Goal: Information Seeking & Learning: Understand process/instructions

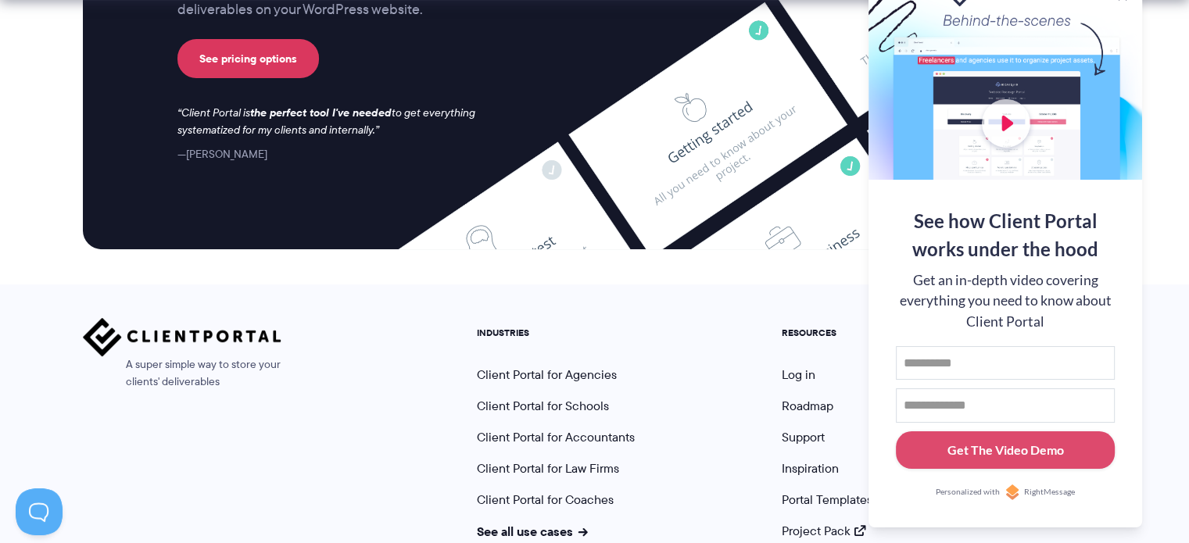
scroll to position [6629, 0]
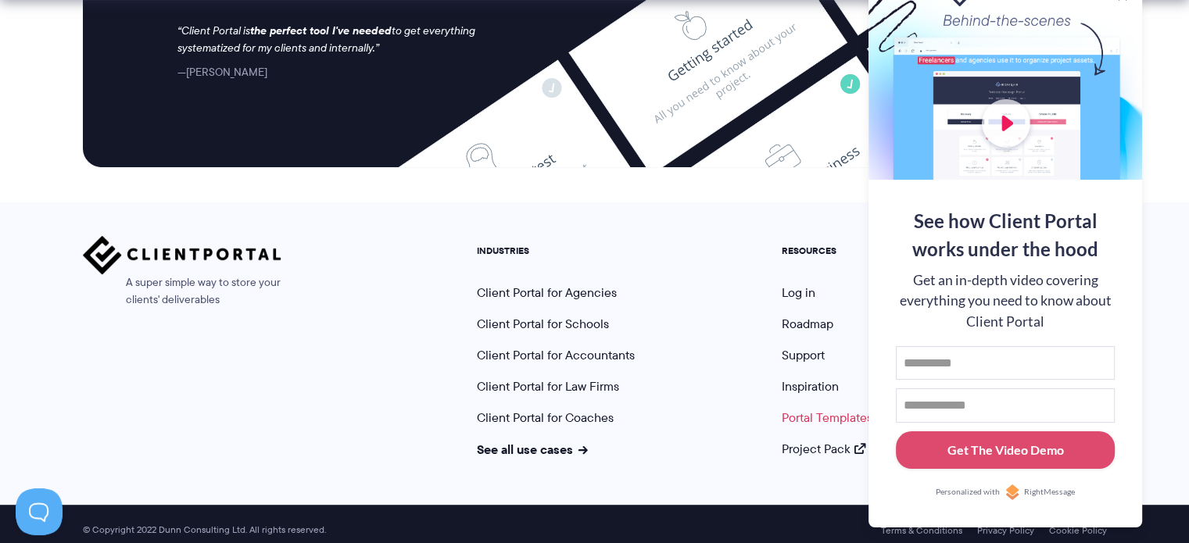
click at [836, 409] on link "Portal Templates" at bounding box center [827, 418] width 91 height 18
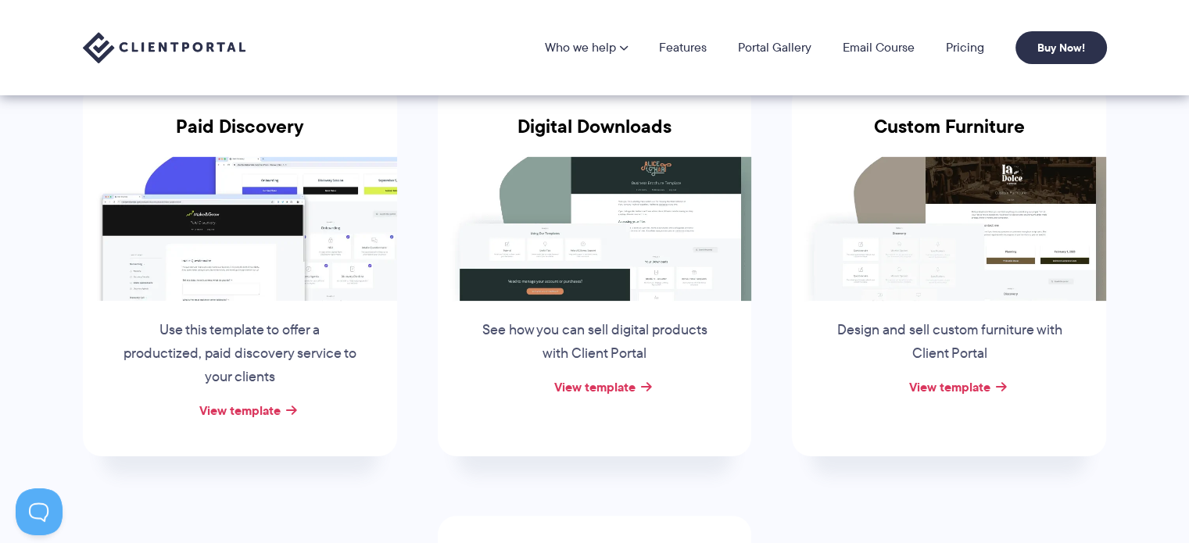
scroll to position [222, 0]
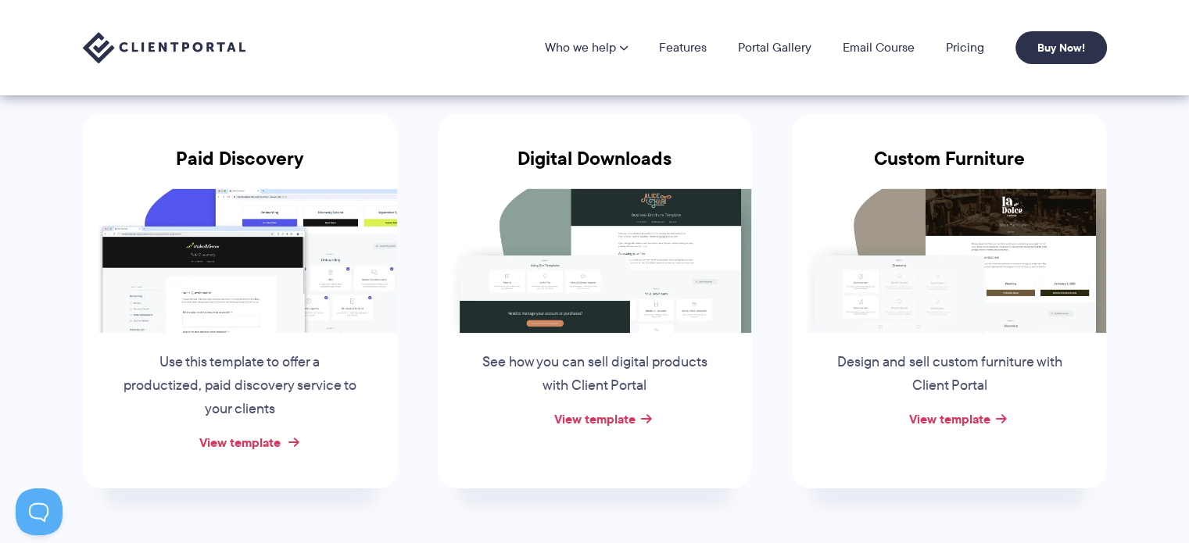
click at [261, 442] on link "View template" at bounding box center [239, 442] width 81 height 19
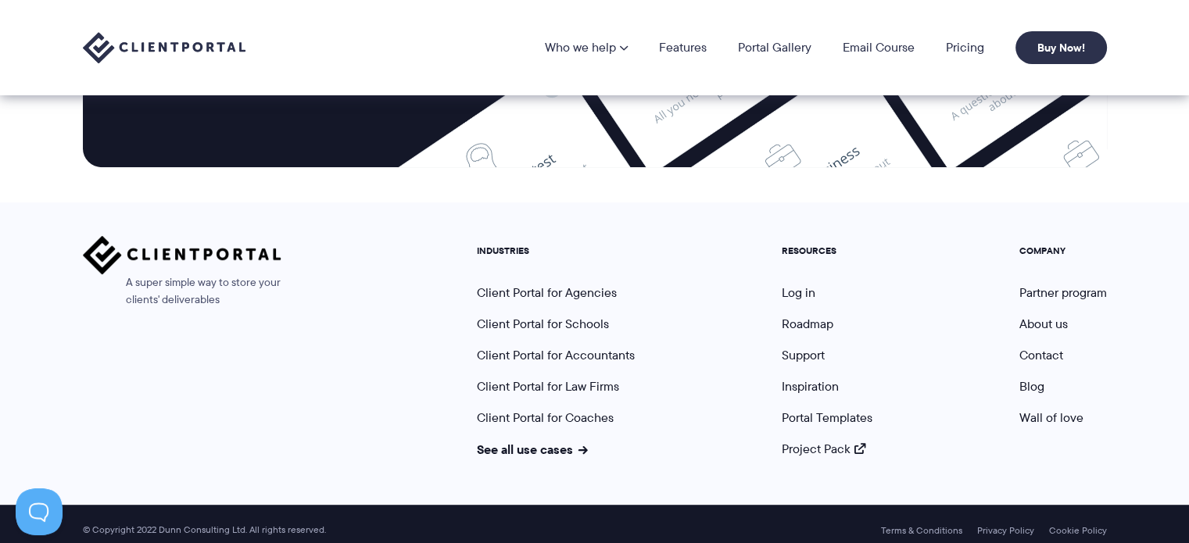
click at [732, 508] on div "Terms & Conditions Privacy Policy Cookie Policy © Copyright 2022 [PERSON_NAME] …" at bounding box center [594, 530] width 1189 height 51
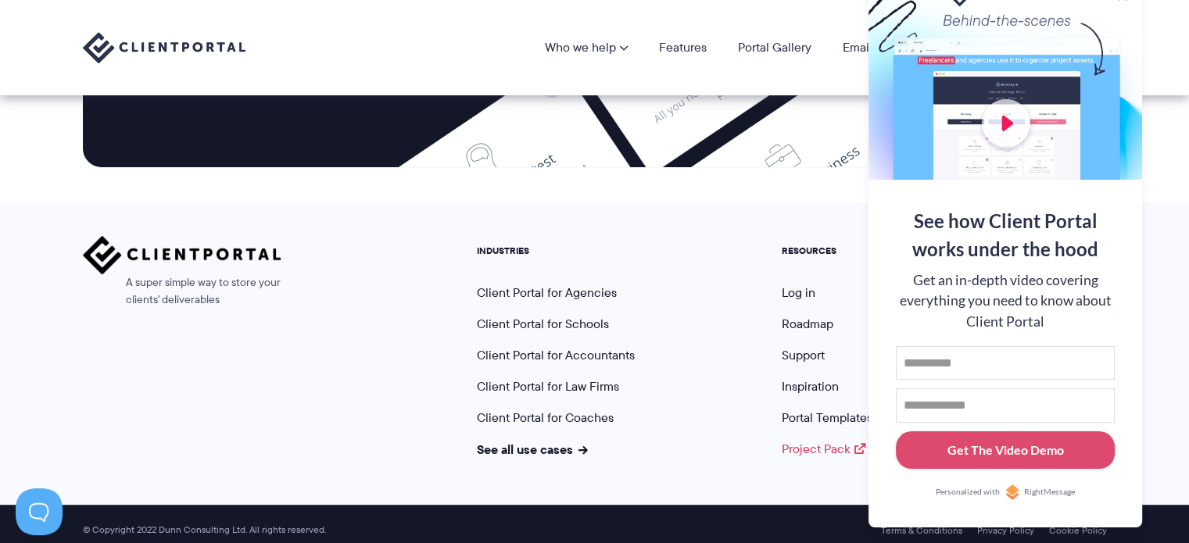
click at [811, 440] on link "Project Pack" at bounding box center [824, 449] width 84 height 18
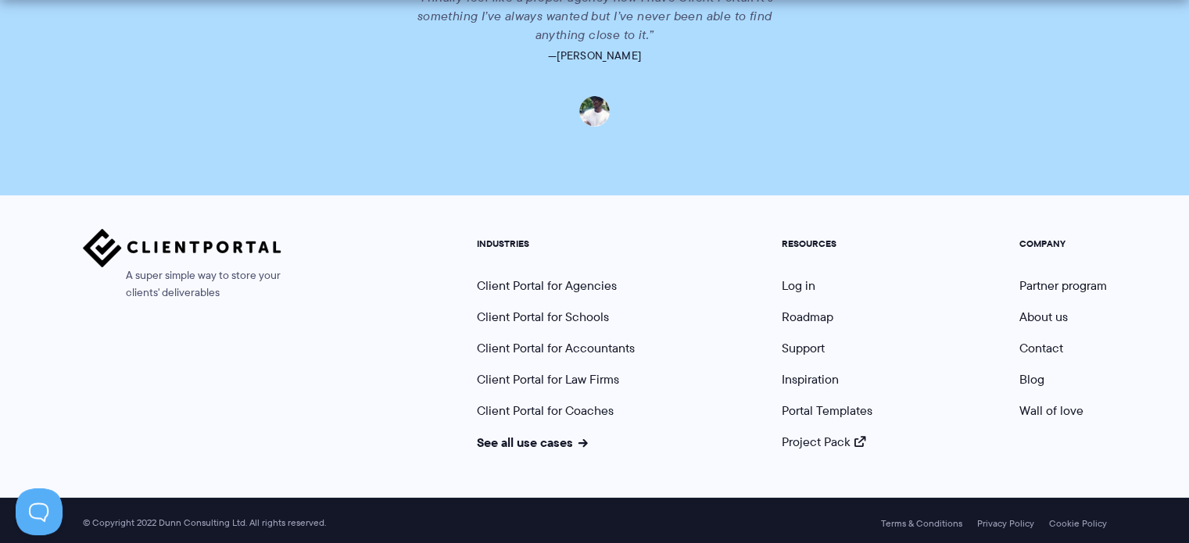
scroll to position [2655, 0]
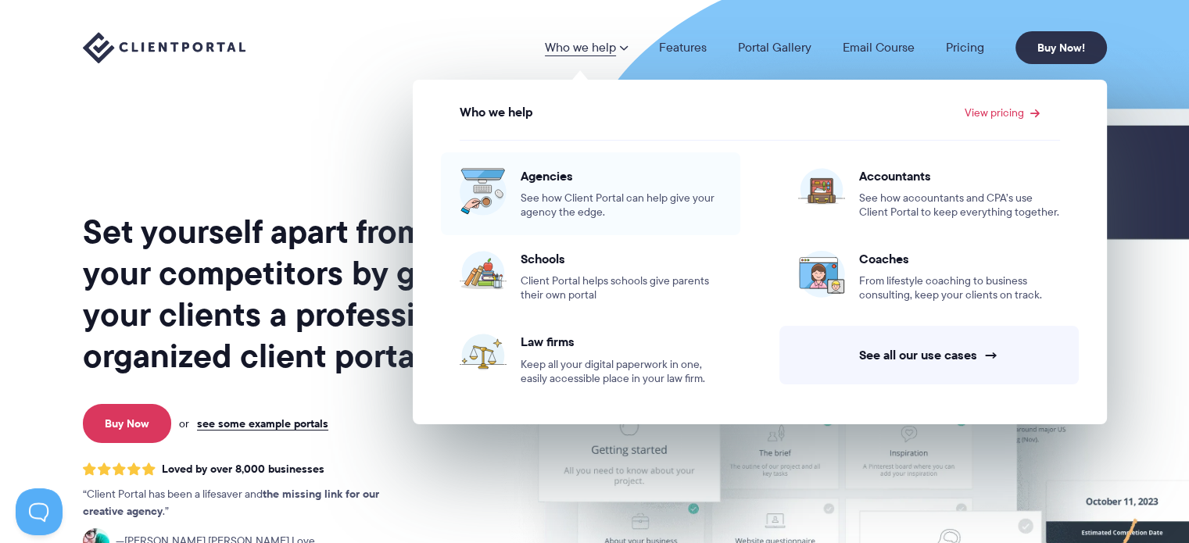
click at [551, 193] on span "See how Client Portal can help give your agency the edge." at bounding box center [621, 206] width 201 height 28
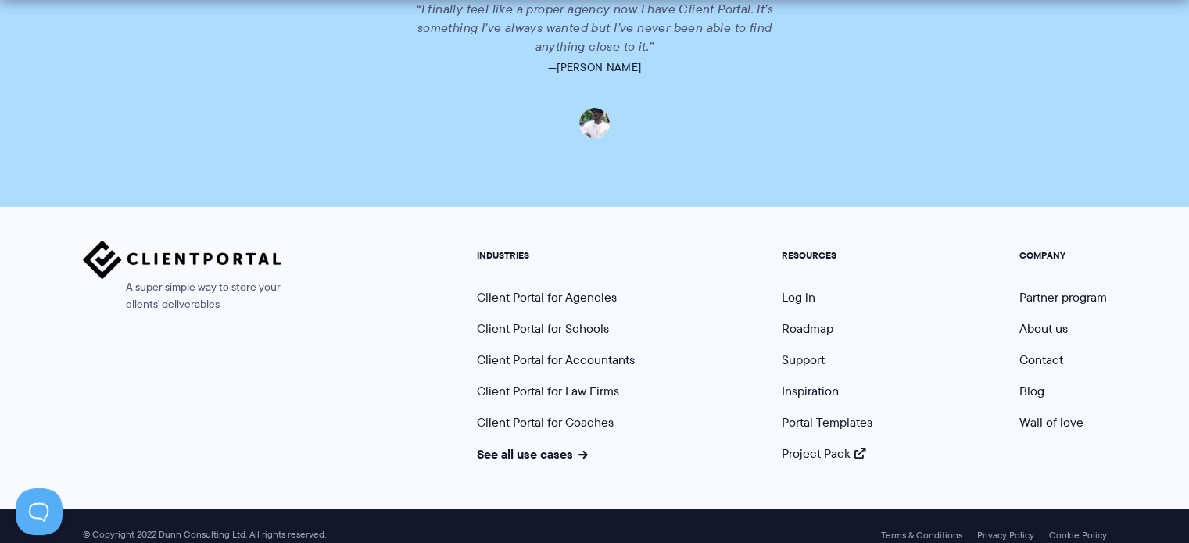
scroll to position [3776, 0]
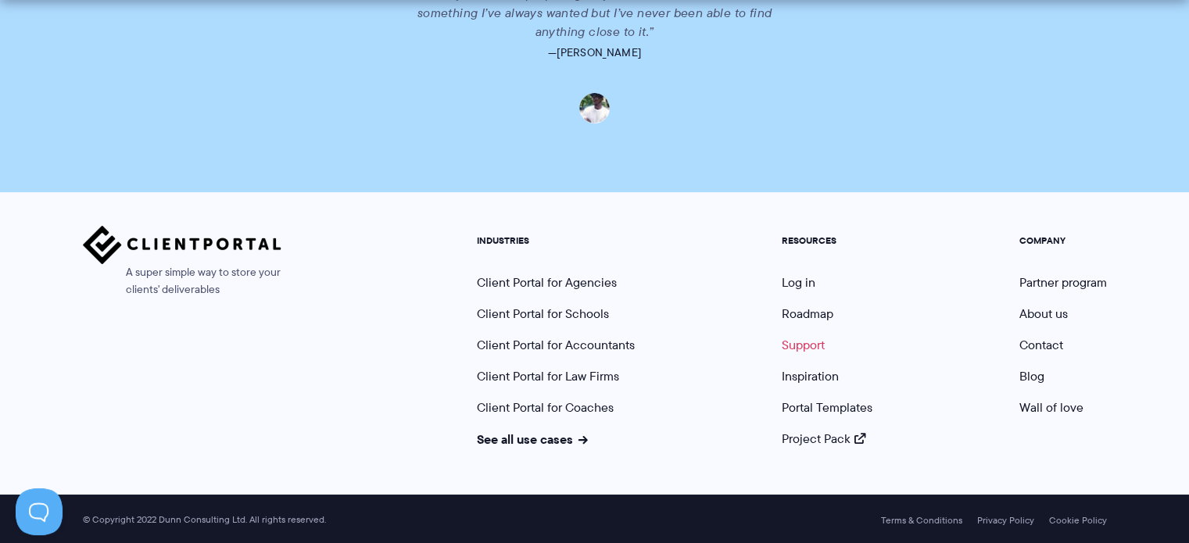
click at [803, 344] on link "Support" at bounding box center [803, 345] width 43 height 18
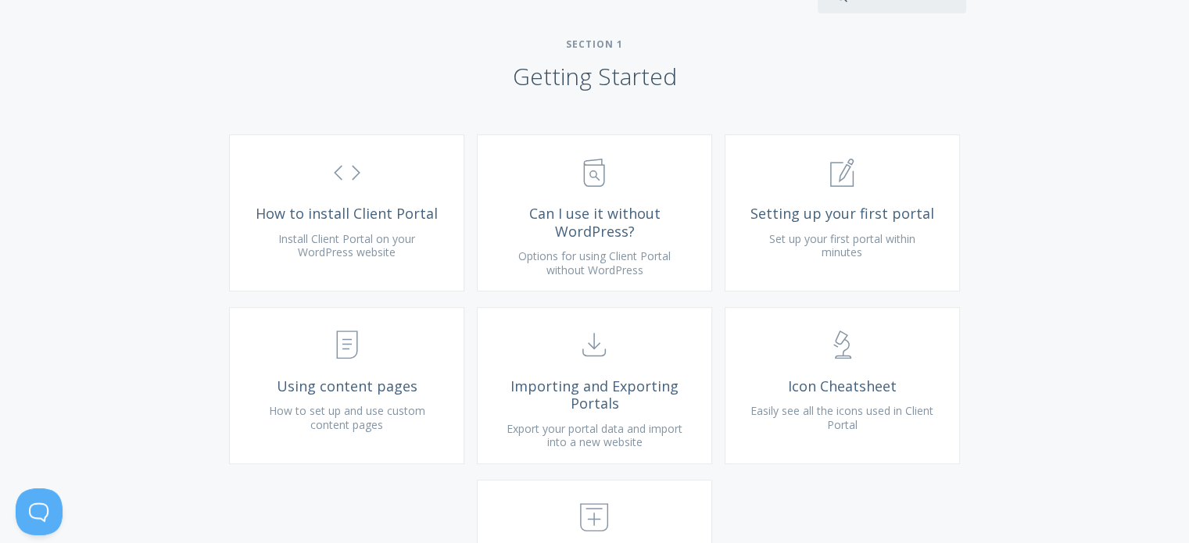
scroll to position [591, 0]
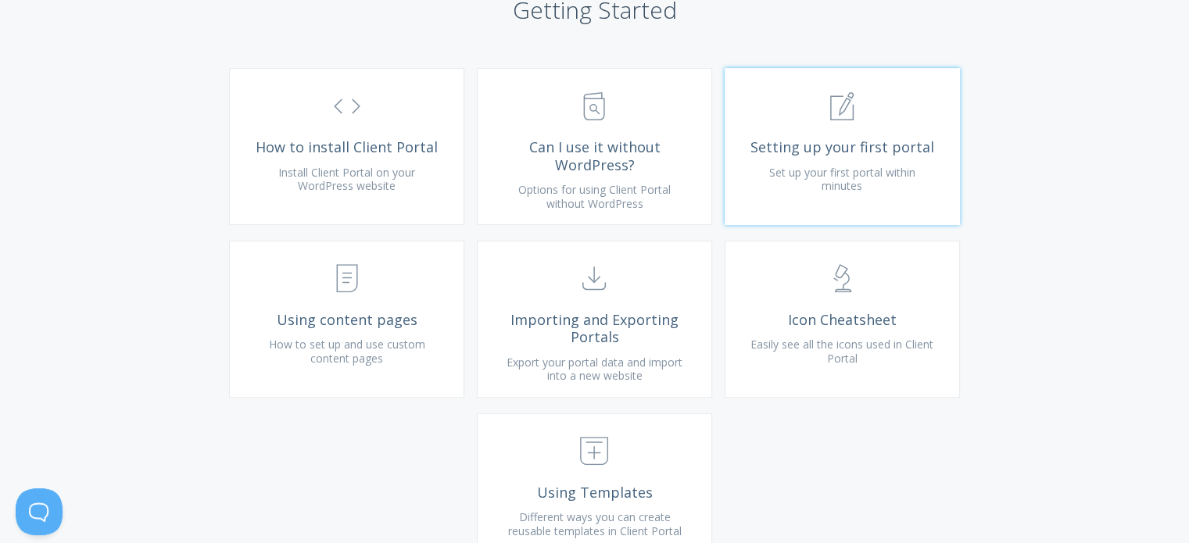
click at [857, 156] on span "Setting up your first portal" at bounding box center [842, 147] width 187 height 18
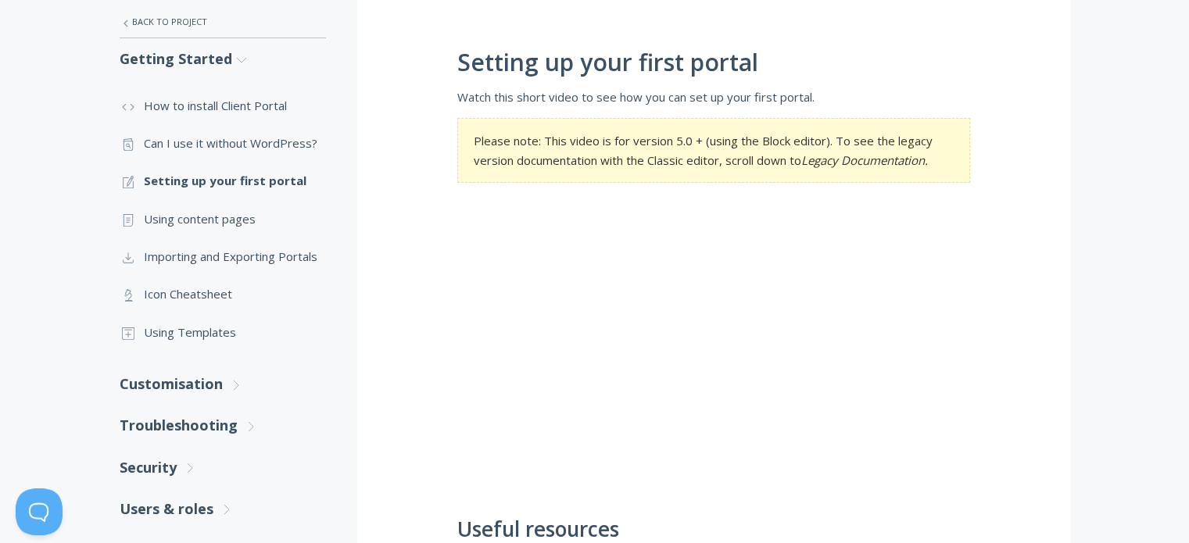
scroll to position [340, 0]
